Goal: Navigation & Orientation: Find specific page/section

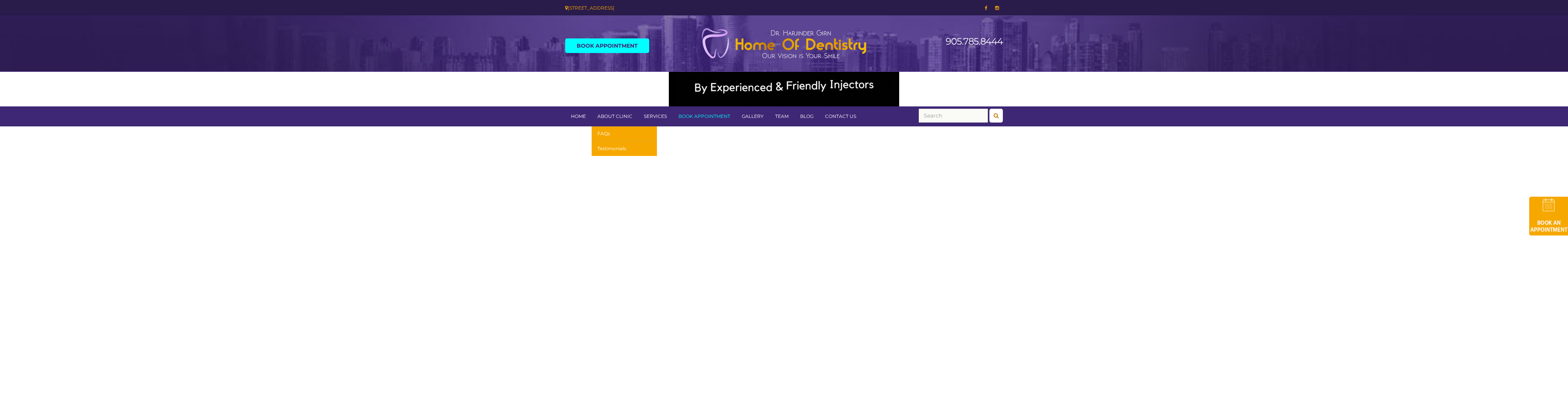
click at [612, 118] on link "About Clinic" at bounding box center [615, 116] width 46 height 20
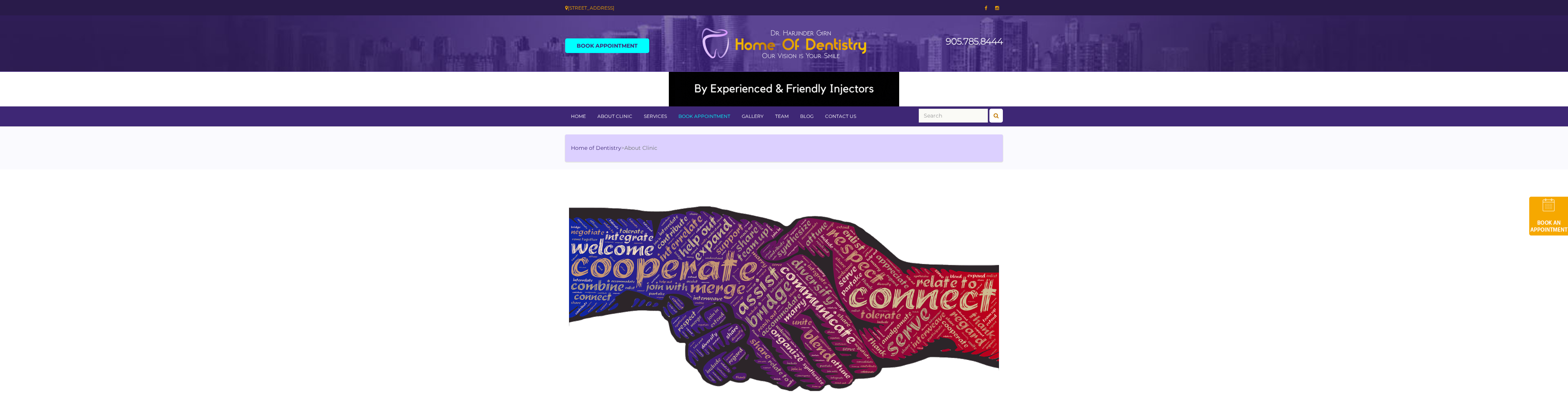
click at [777, 117] on link "Team" at bounding box center [782, 116] width 25 height 20
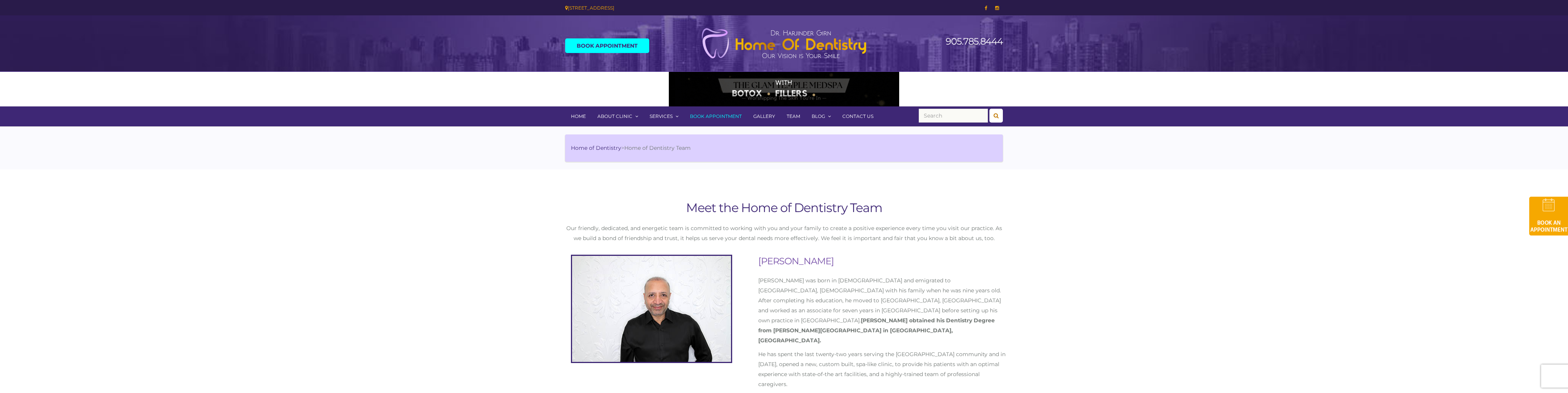
drag, startPoint x: 777, startPoint y: 158, endPoint x: 774, endPoint y: 149, distance: 9.5
